Goal: Task Accomplishment & Management: Use online tool/utility

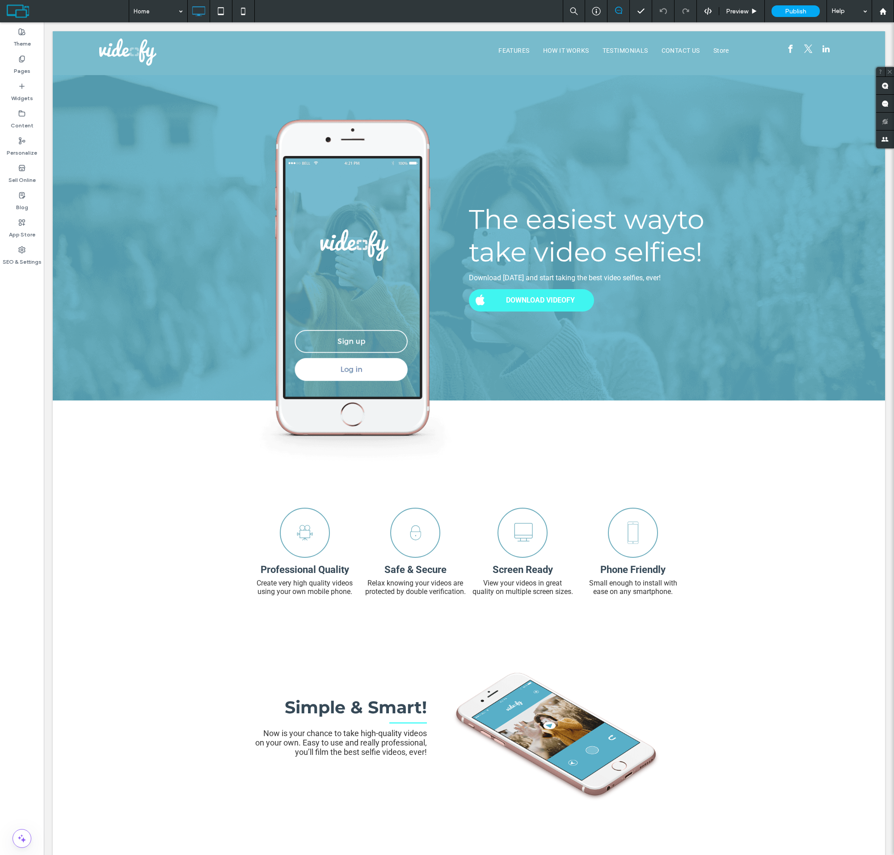
click at [22, 174] on label "Sell Online" at bounding box center [21, 178] width 27 height 13
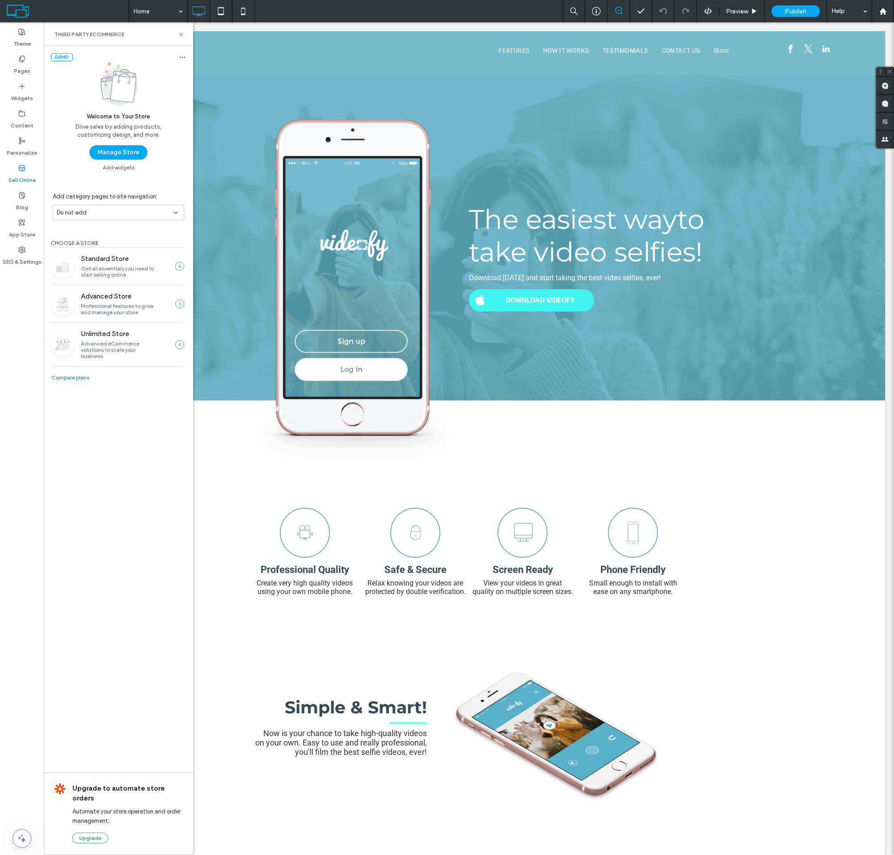
click at [118, 152] on button "Manage Store" at bounding box center [118, 152] width 58 height 14
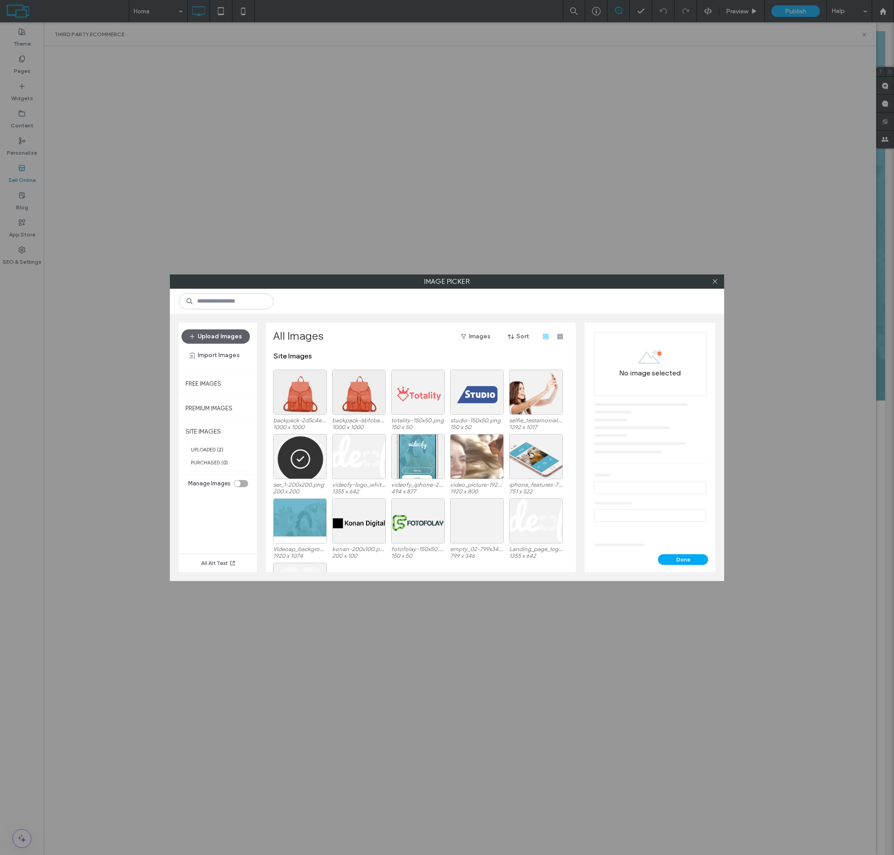
click at [300, 399] on div at bounding box center [300, 391] width 54 height 45
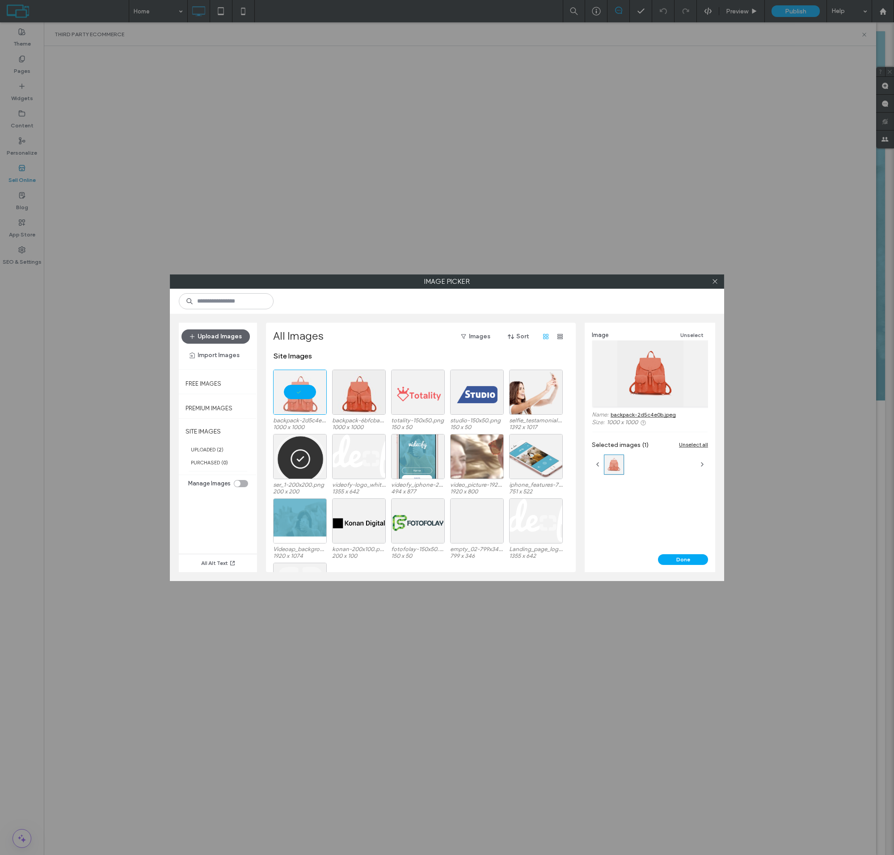
click at [683, 559] on button "Done" at bounding box center [683, 559] width 50 height 11
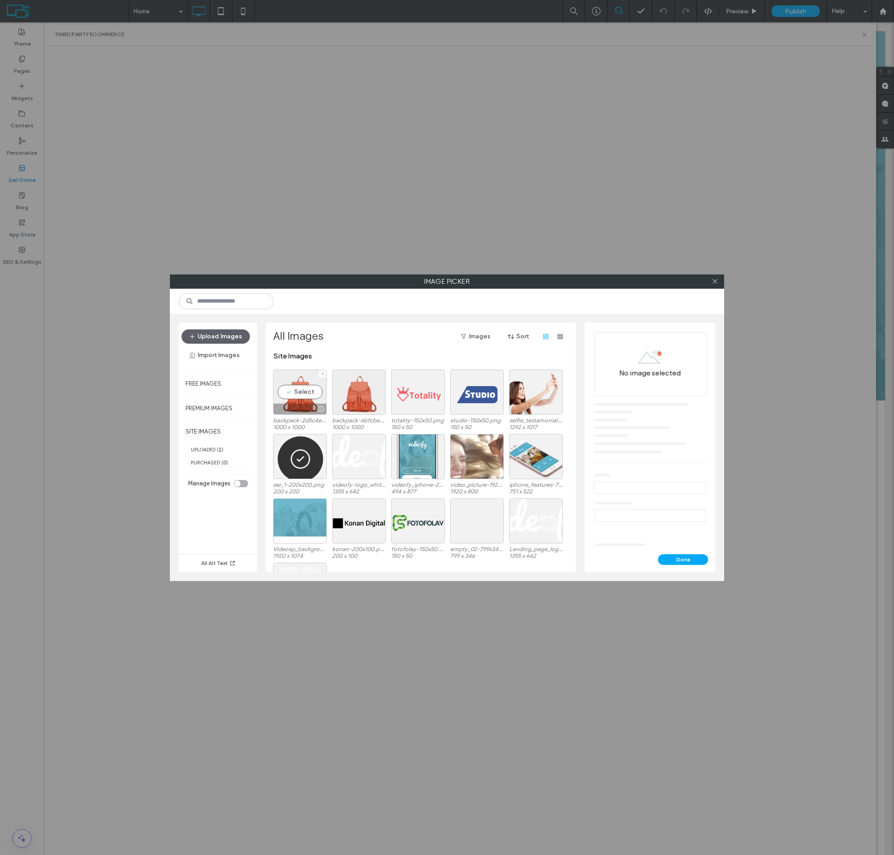
click at [300, 399] on div "Select" at bounding box center [300, 391] width 54 height 45
click at [683, 559] on button "Done" at bounding box center [683, 559] width 50 height 11
click at [300, 399] on div "Select" at bounding box center [300, 391] width 54 height 45
click at [683, 559] on button "Done" at bounding box center [683, 559] width 50 height 11
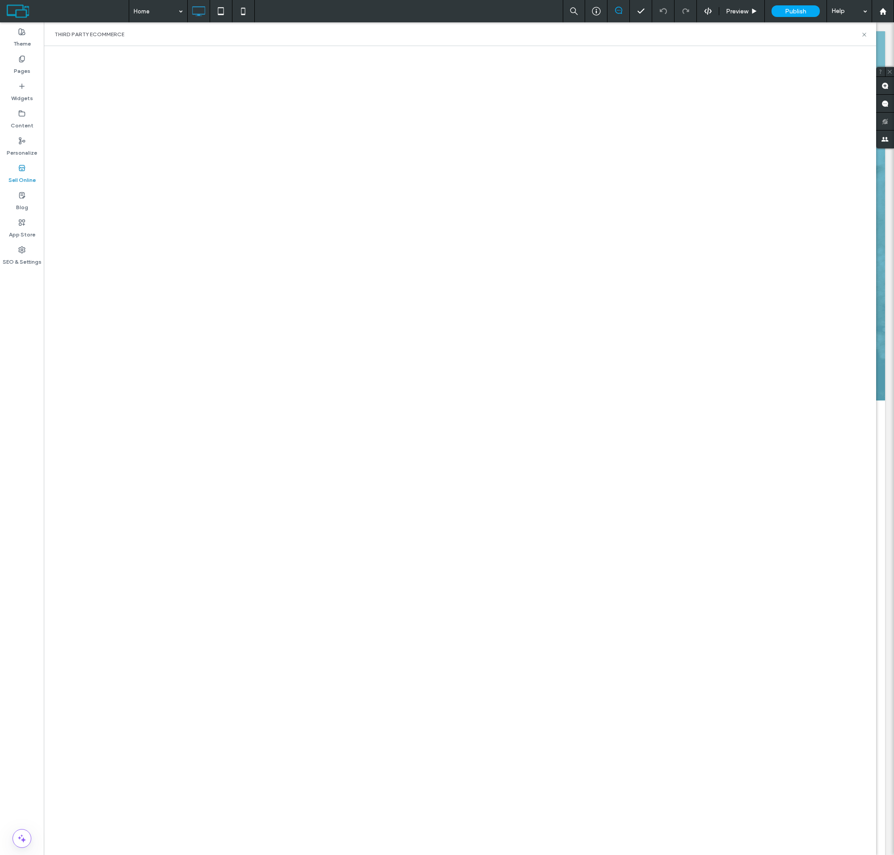
click at [805, 0] on html ".wqwq-1{fill:#231f20;} .cls-1q, .cls-2q { fill-rule: evenodd; } .cls-2q { fill:…" at bounding box center [447, 427] width 894 height 855
